Goal: Use online tool/utility: Utilize a website feature to perform a specific function

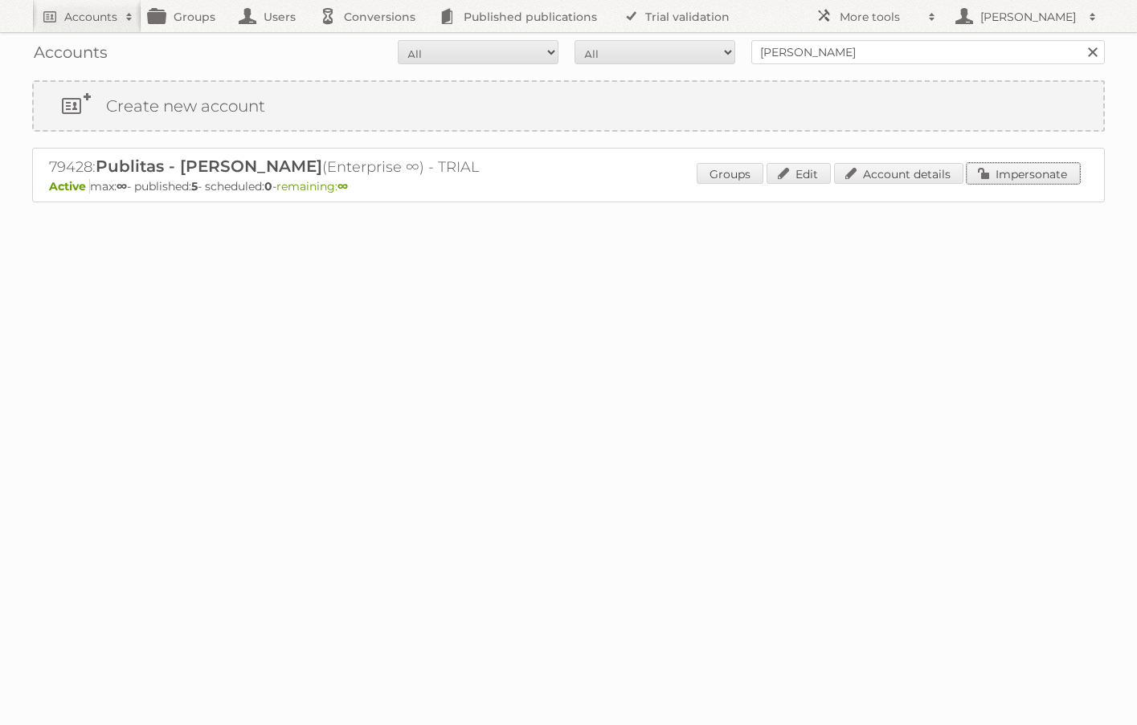
click at [815, 176] on link "Impersonate" at bounding box center [1022, 173] width 113 height 21
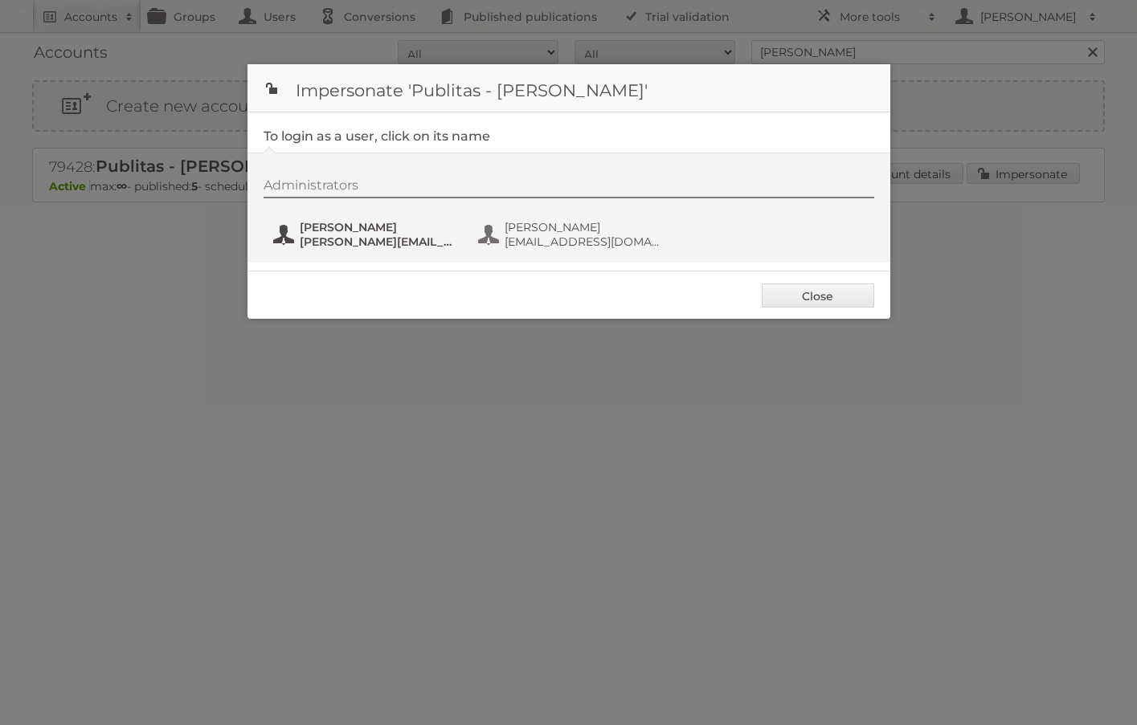
click at [356, 226] on span "[PERSON_NAME]" at bounding box center [378, 227] width 156 height 14
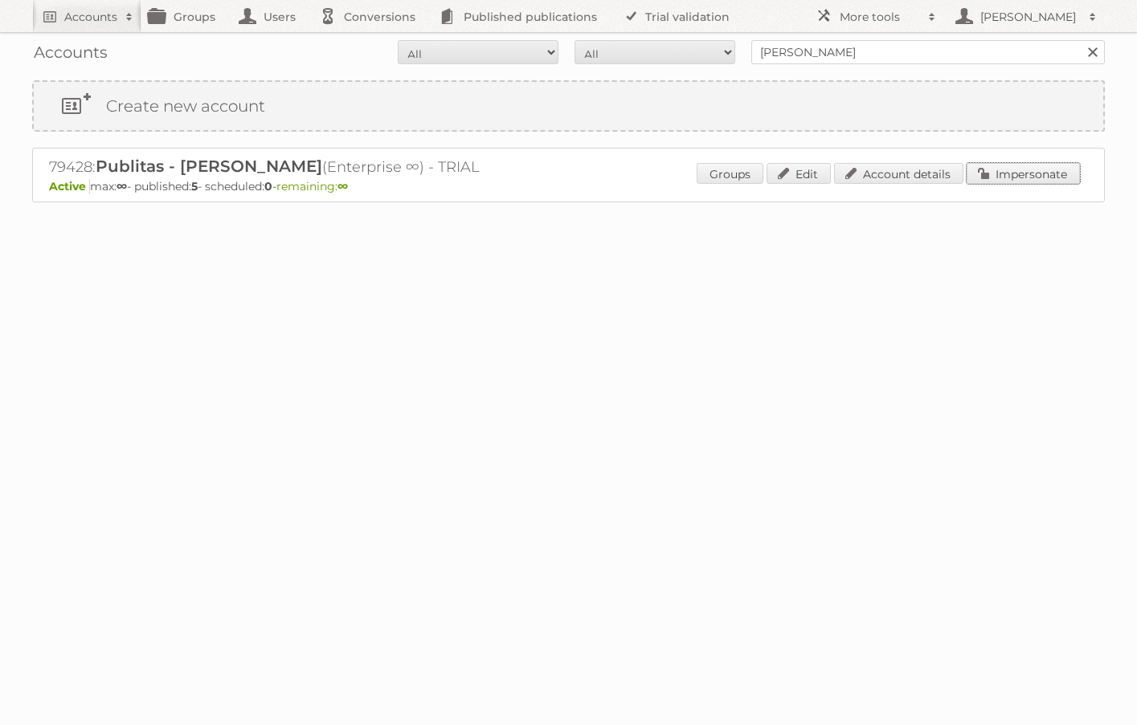
drag, startPoint x: 1040, startPoint y: 170, endPoint x: 981, endPoint y: 168, distance: 58.7
click at [815, 170] on link "Impersonate" at bounding box center [1022, 173] width 113 height 21
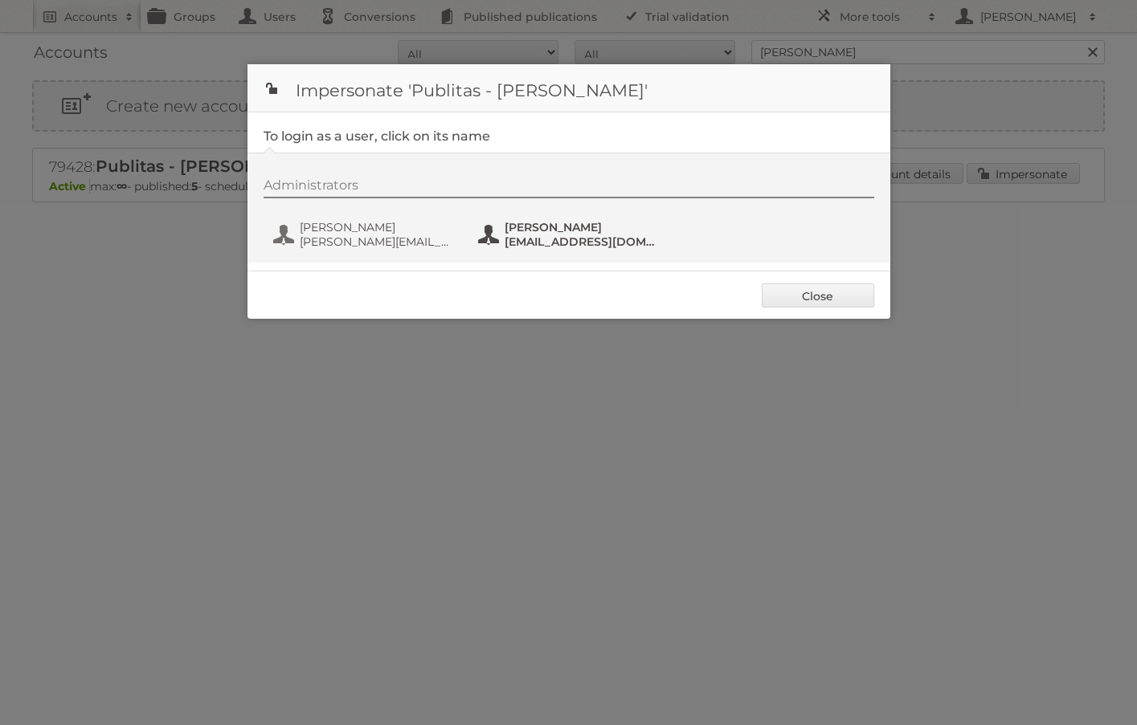
click at [587, 237] on span "[EMAIL_ADDRESS][DOMAIN_NAME]" at bounding box center [583, 242] width 156 height 14
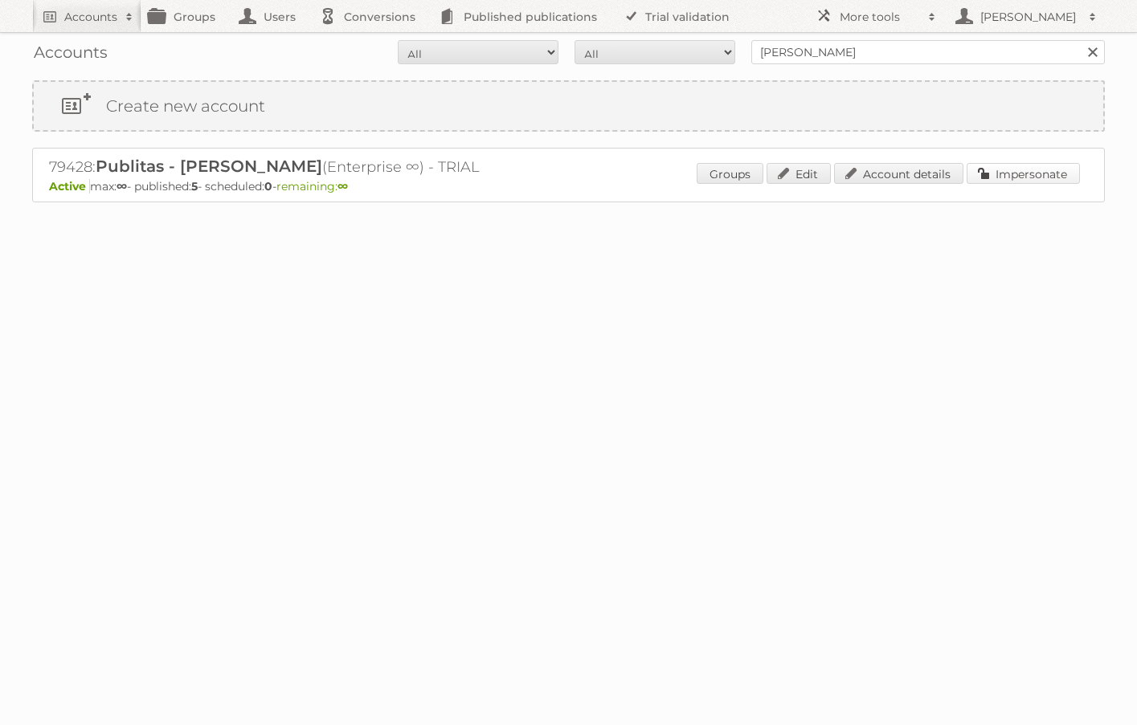
click at [815, 170] on link "Impersonate" at bounding box center [1022, 173] width 113 height 21
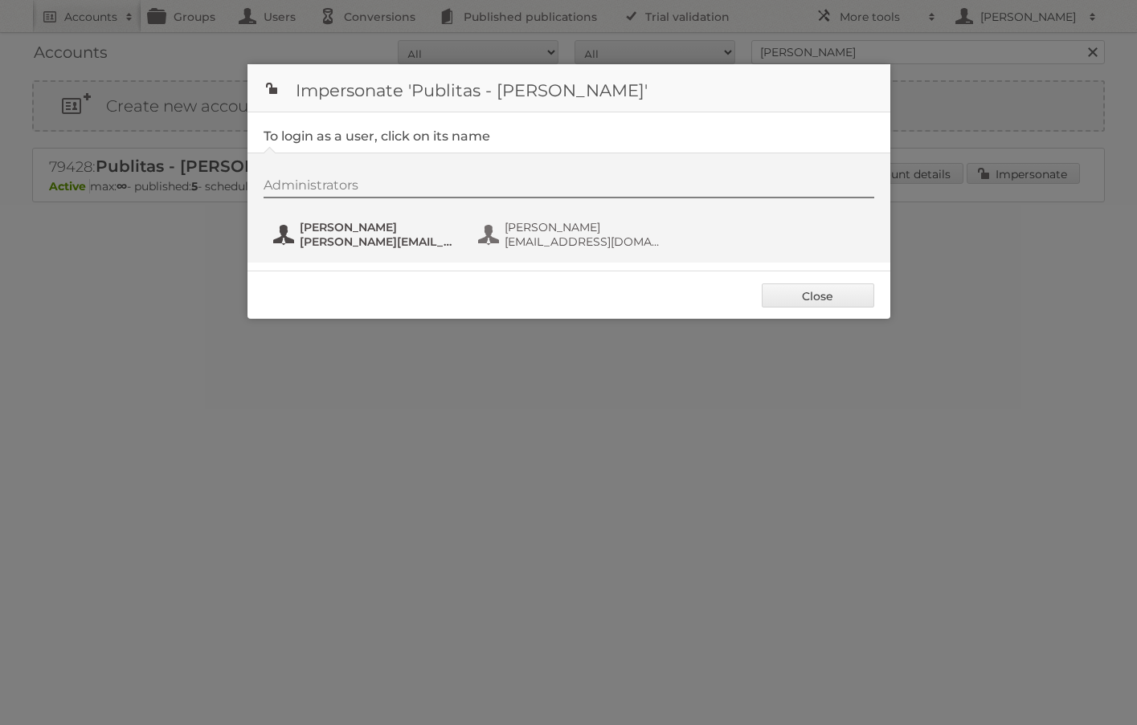
click at [364, 234] on span "[PERSON_NAME]" at bounding box center [378, 227] width 156 height 14
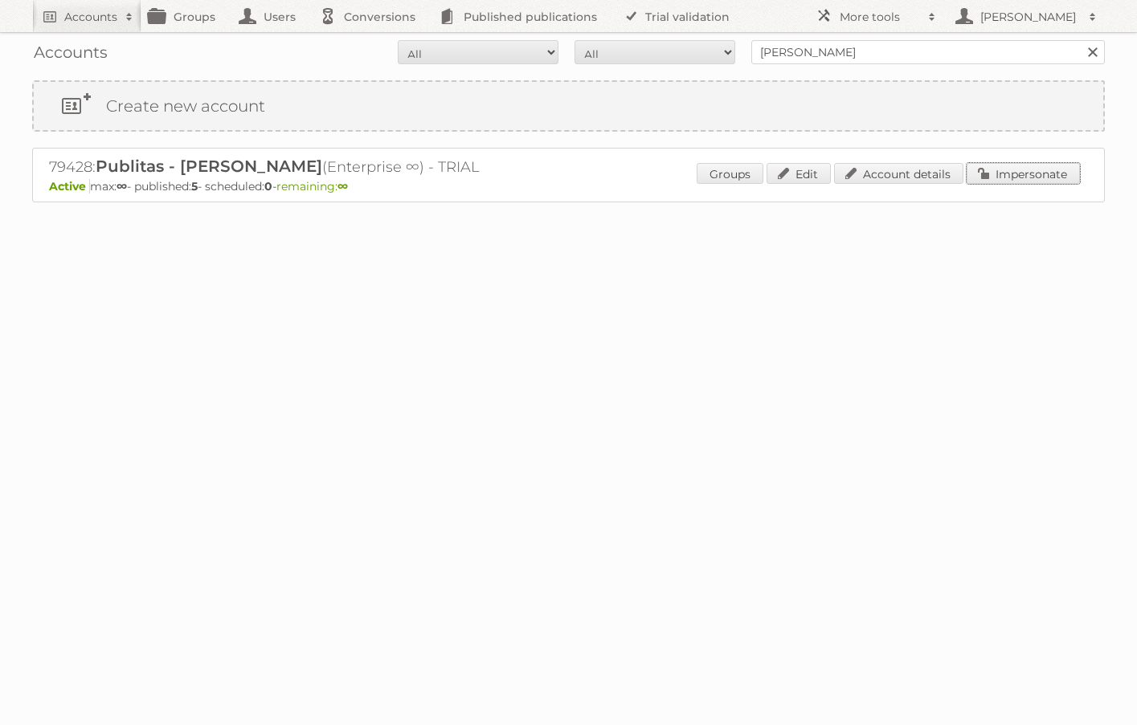
click at [815, 174] on link "Impersonate" at bounding box center [1022, 173] width 113 height 21
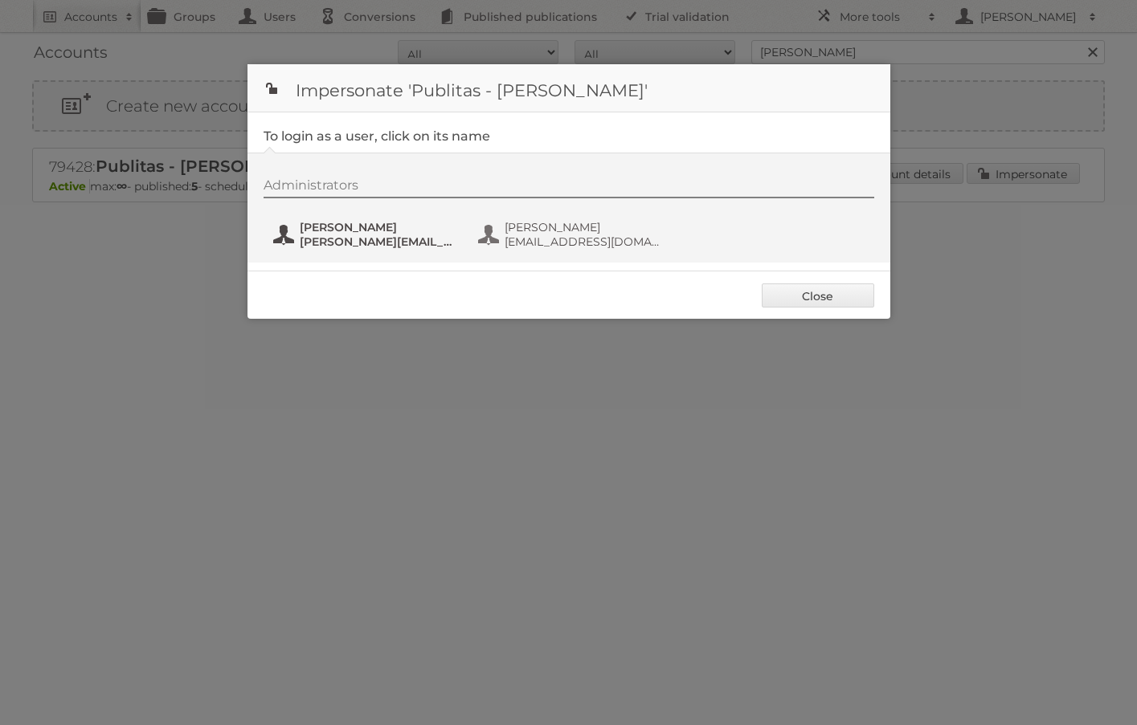
click at [391, 223] on span "[PERSON_NAME]" at bounding box center [378, 227] width 156 height 14
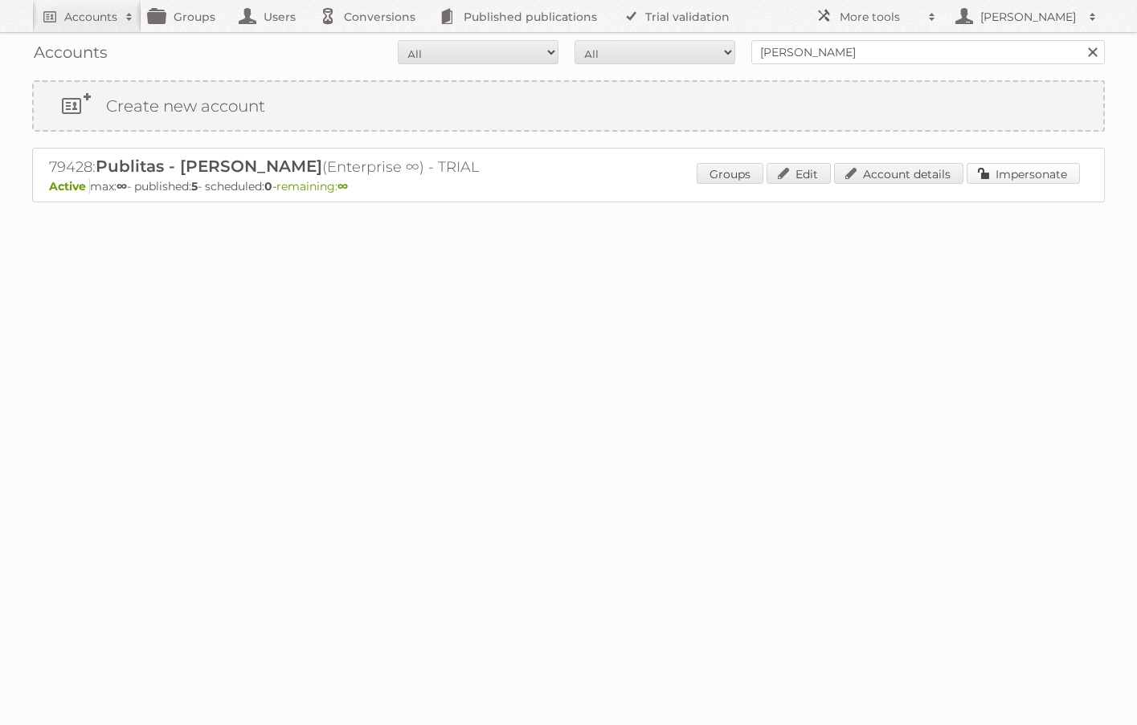
click at [815, 172] on link "Impersonate" at bounding box center [1022, 173] width 113 height 21
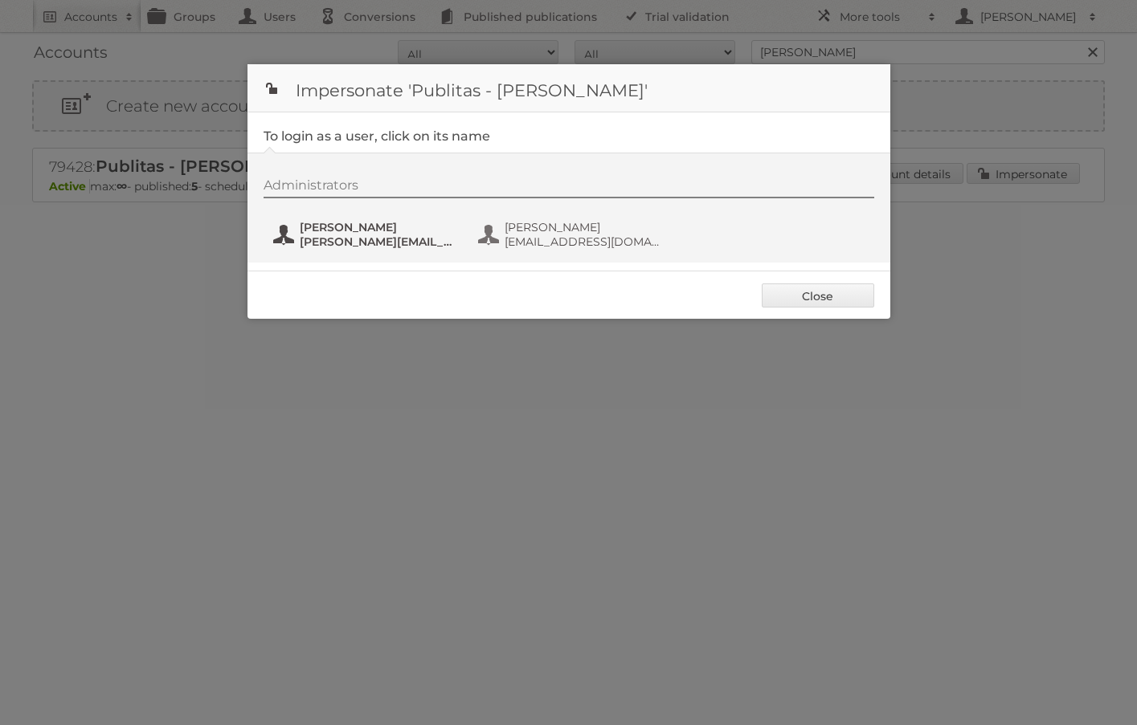
click at [396, 231] on span "[PERSON_NAME]" at bounding box center [378, 227] width 156 height 14
